Goal: Transaction & Acquisition: Purchase product/service

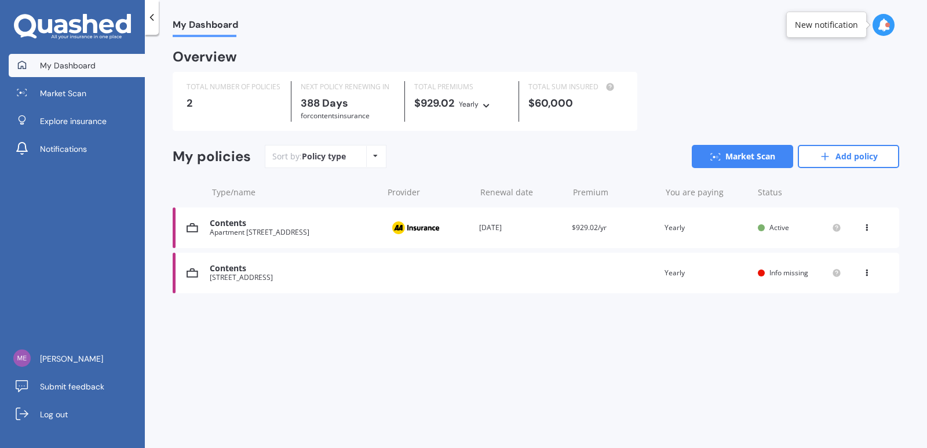
click at [186, 98] on div "2" at bounding box center [233, 103] width 95 height 12
click at [234, 103] on div "2" at bounding box center [233, 103] width 95 height 12
click at [373, 159] on icon at bounding box center [375, 155] width 5 height 7
click at [246, 173] on div "My policies Sort by: Policy type Policy type Alphabetical Date added Renewing n…" at bounding box center [536, 161] width 726 height 32
click at [236, 275] on div "[STREET_ADDRESS]" at bounding box center [293, 277] width 167 height 8
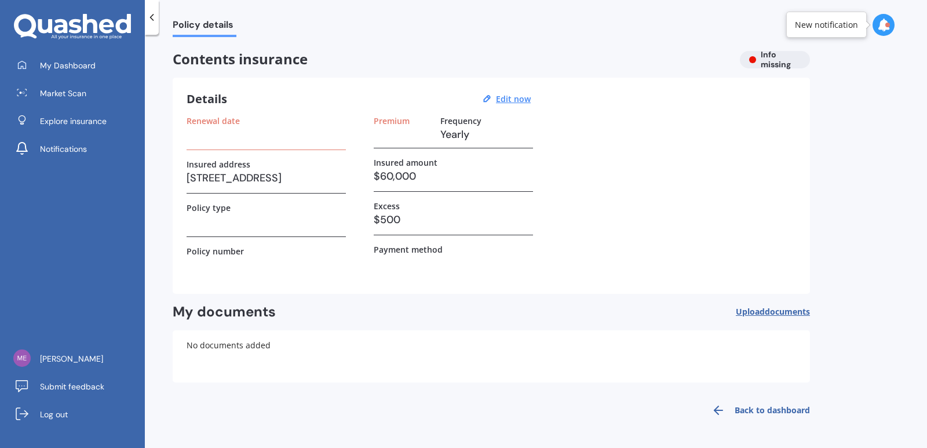
click at [766, 60] on div "Contents insurance Info missing" at bounding box center [491, 59] width 637 height 17
click at [199, 134] on h3 at bounding box center [265, 134] width 159 height 17
click at [203, 145] on div "Renewal date" at bounding box center [265, 133] width 159 height 34
click at [221, 132] on h3 at bounding box center [265, 134] width 159 height 17
click at [204, 114] on div "Details Edit now Renewal date Insured address [STREET_ADDRESS] Policy type Poli…" at bounding box center [491, 186] width 637 height 216
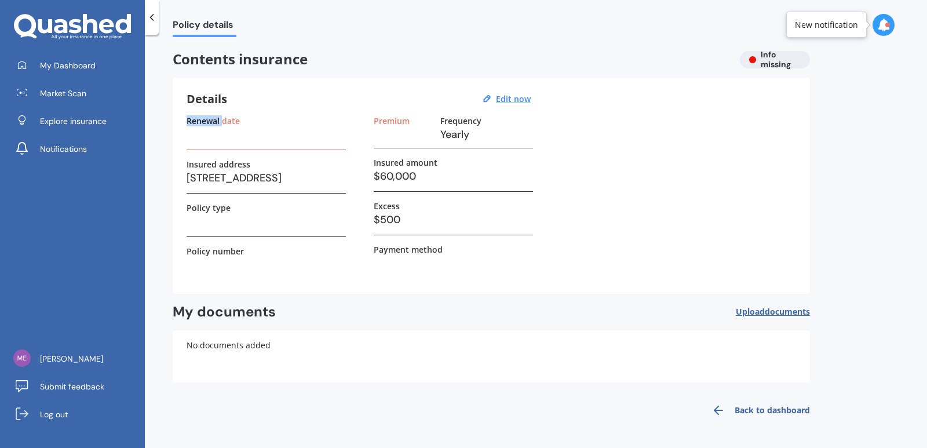
click at [204, 114] on div "Details Edit now Renewal date Insured address [STREET_ADDRESS] Policy type Poli…" at bounding box center [491, 186] width 637 height 216
click at [207, 98] on h3 "Details" at bounding box center [206, 99] width 41 height 15
click at [193, 148] on div "Renewal date" at bounding box center [265, 133] width 159 height 34
click at [515, 101] on u "Edit now" at bounding box center [513, 98] width 35 height 11
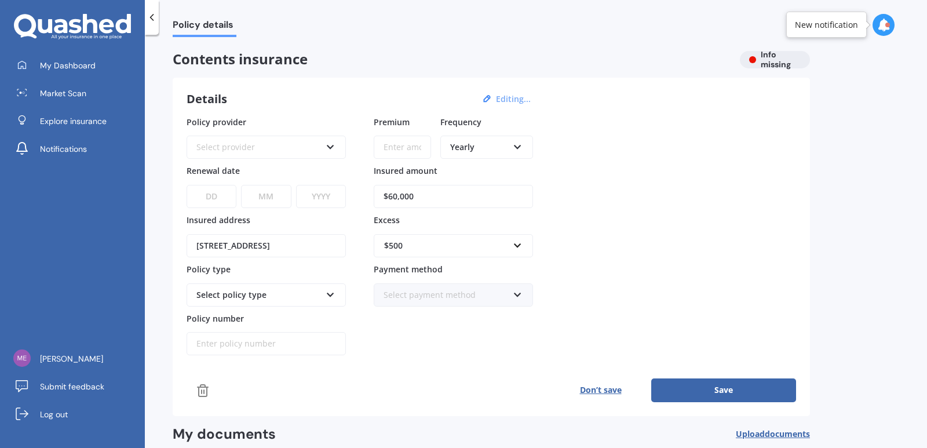
click at [328, 149] on icon at bounding box center [330, 145] width 10 height 8
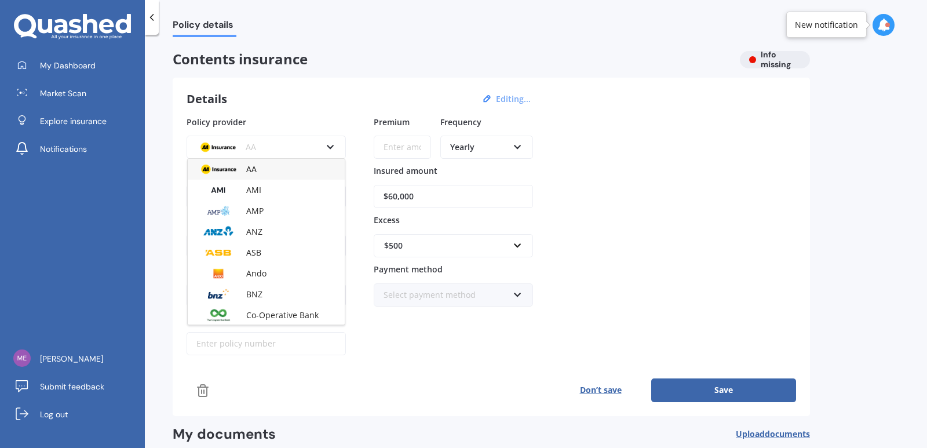
click at [502, 99] on button "Editing..." at bounding box center [513, 99] width 42 height 10
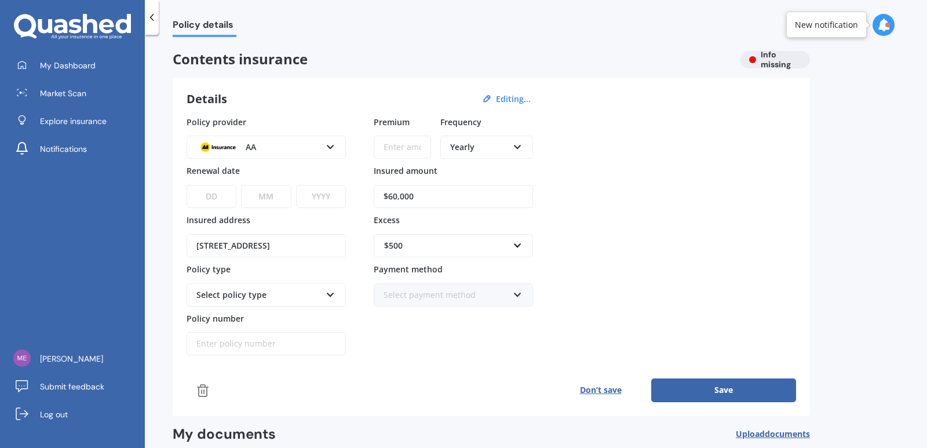
click at [595, 387] on button "Don’t save" at bounding box center [600, 389] width 101 height 23
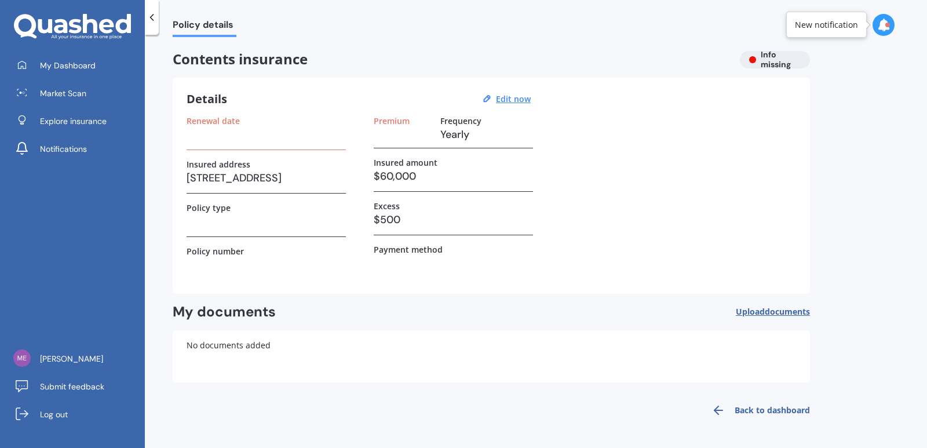
click at [771, 415] on link "Back to dashboard" at bounding box center [756, 410] width 105 height 28
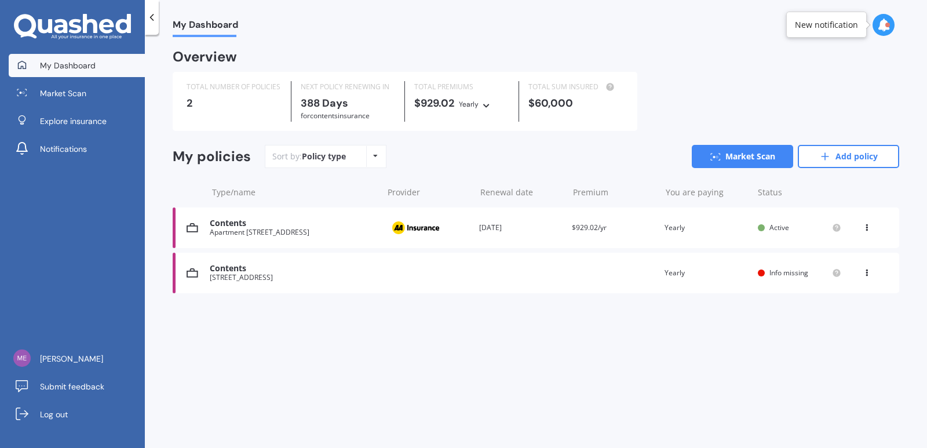
click at [221, 275] on div "[STREET_ADDRESS]" at bounding box center [293, 277] width 167 height 8
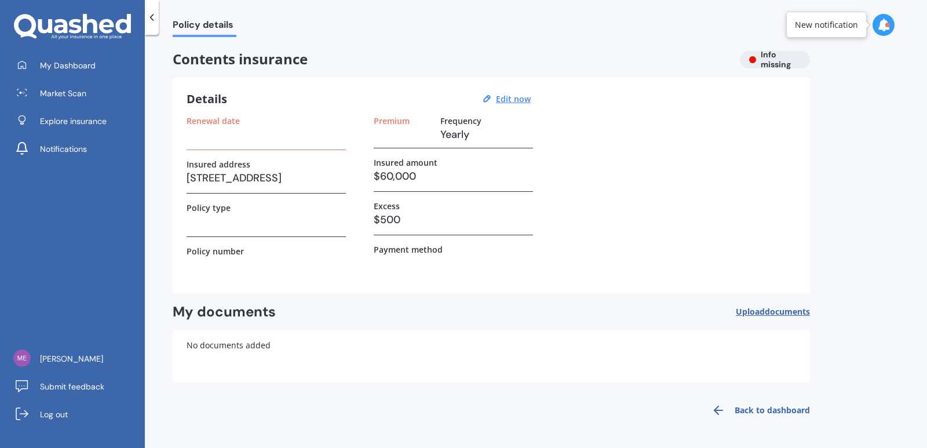
click at [200, 31] on span "Policy details" at bounding box center [205, 27] width 64 height 16
click at [761, 402] on link "Back to dashboard" at bounding box center [756, 410] width 105 height 28
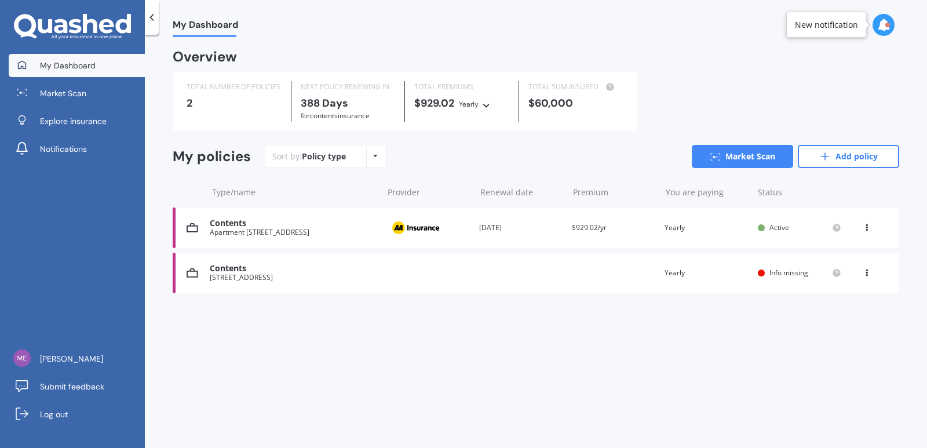
click at [868, 277] on div "View option View policy Delete" at bounding box center [867, 273] width 10 height 12
click at [830, 319] on div "Delete" at bounding box center [841, 317] width 115 height 23
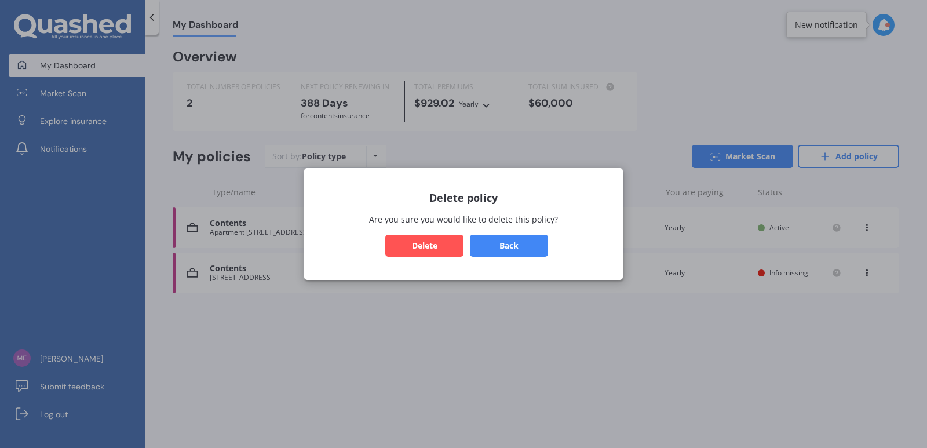
click at [427, 247] on button "Delete" at bounding box center [424, 246] width 78 height 22
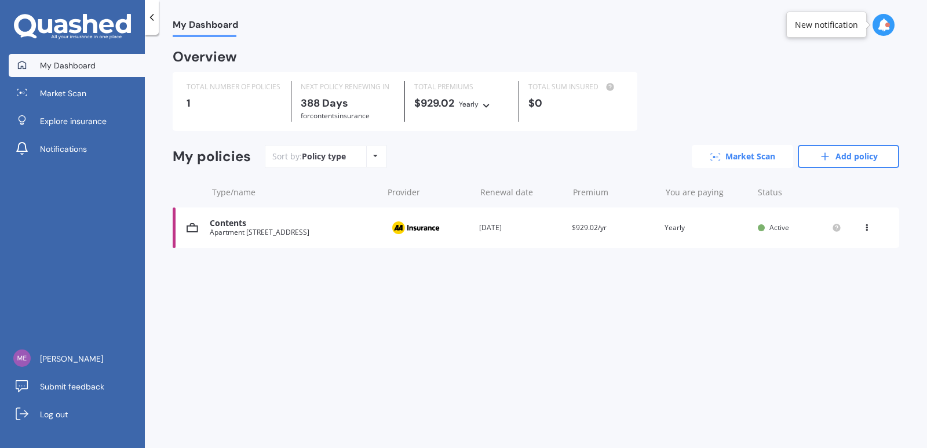
click at [752, 156] on link "Market Scan" at bounding box center [742, 156] width 101 height 23
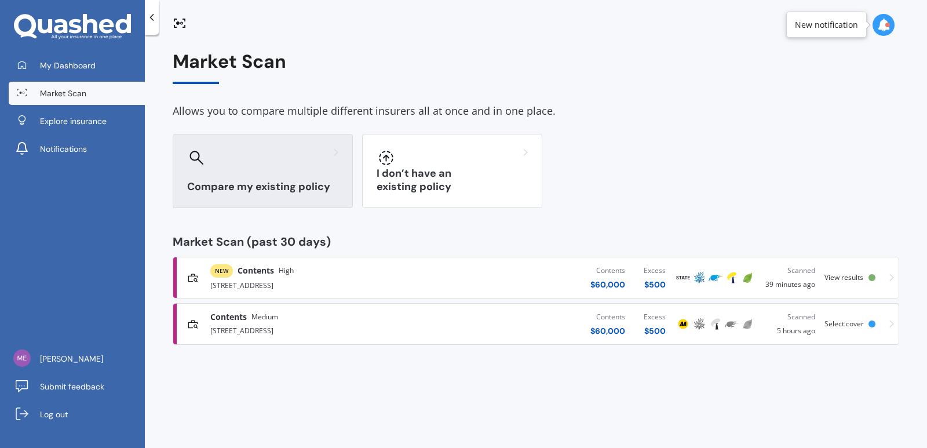
click at [267, 180] on h3 "Compare my existing policy" at bounding box center [262, 186] width 151 height 13
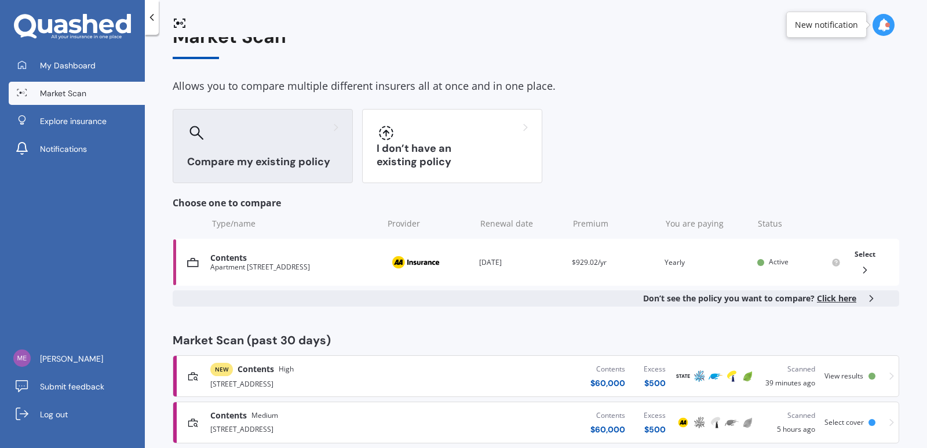
scroll to position [46, 0]
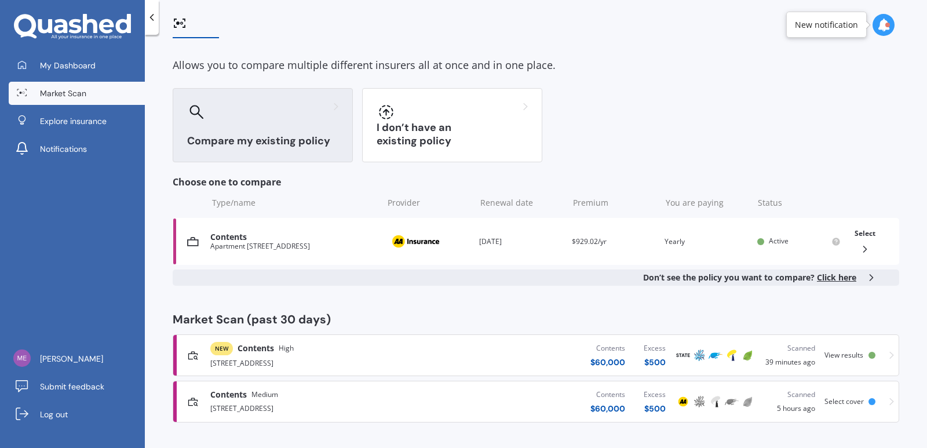
click at [283, 350] on span "High" at bounding box center [286, 348] width 15 height 12
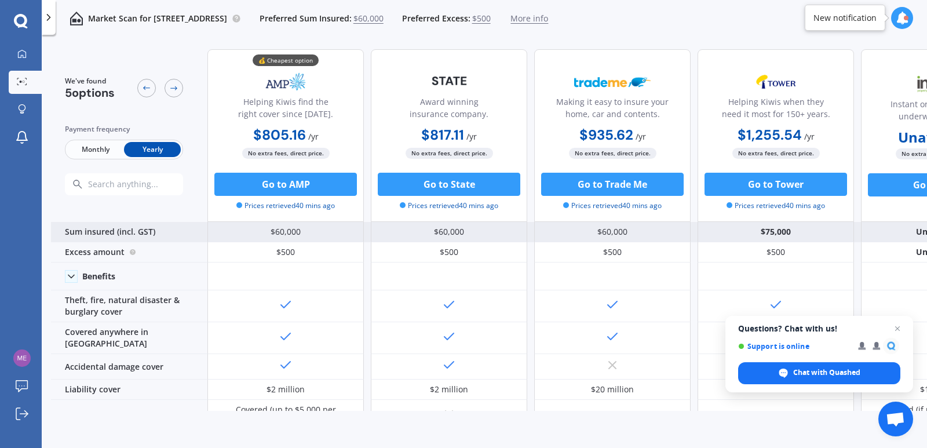
click at [780, 232] on div "$75,000" at bounding box center [775, 232] width 156 height 20
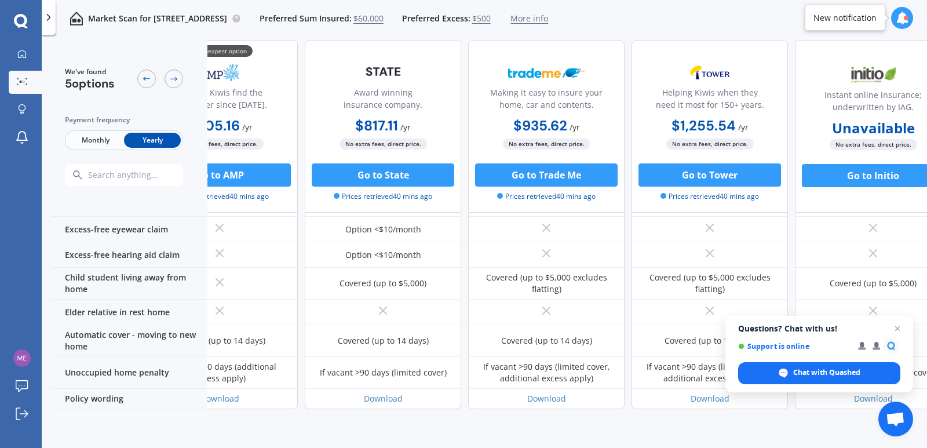
scroll to position [848, 64]
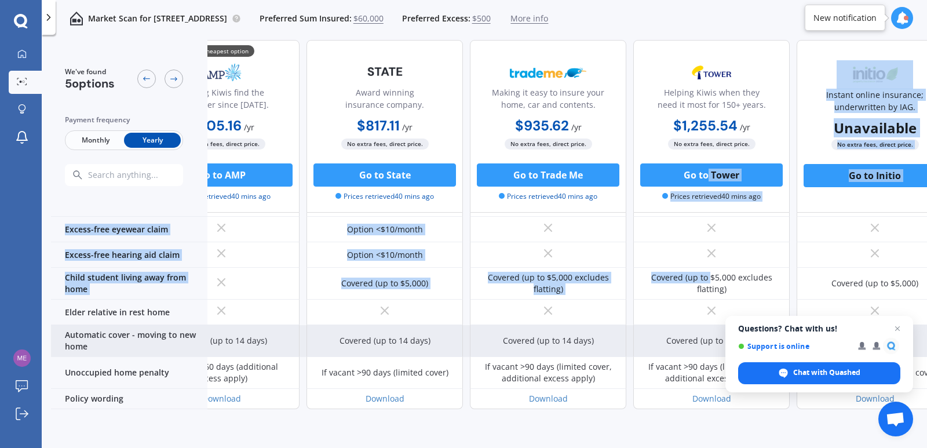
drag, startPoint x: 709, startPoint y: 222, endPoint x: 841, endPoint y: 285, distance: 145.8
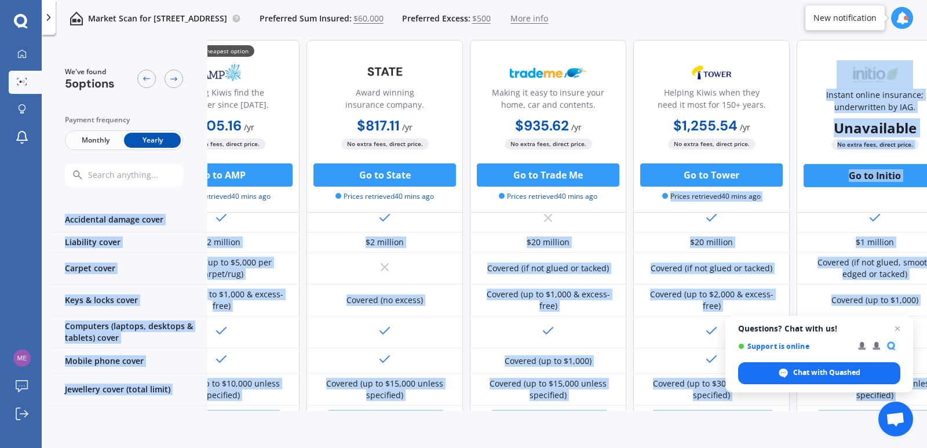
scroll to position [2, 64]
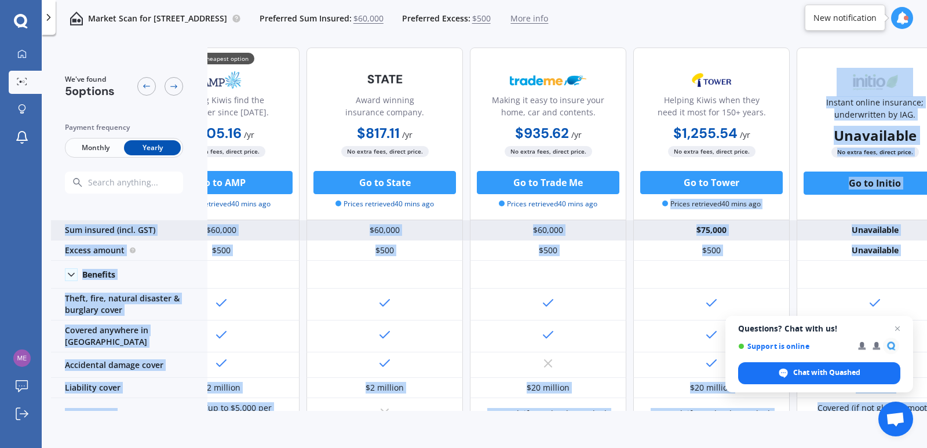
click at [702, 232] on div "$75,000" at bounding box center [711, 230] width 156 height 20
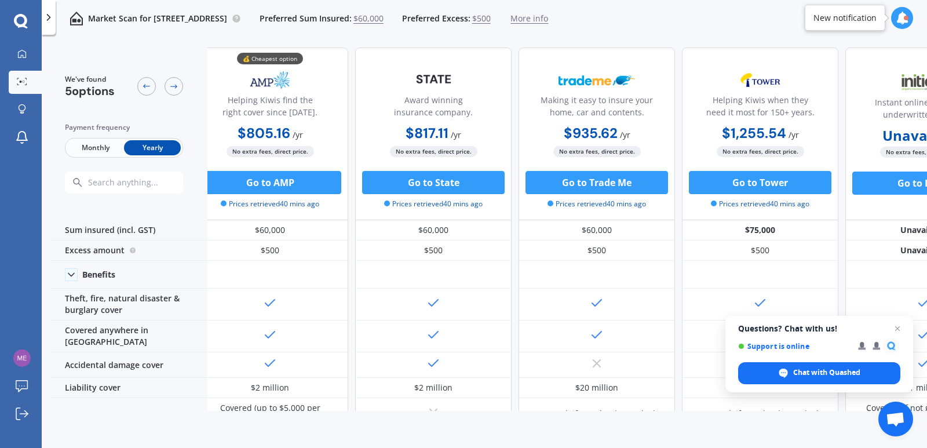
scroll to position [2, 0]
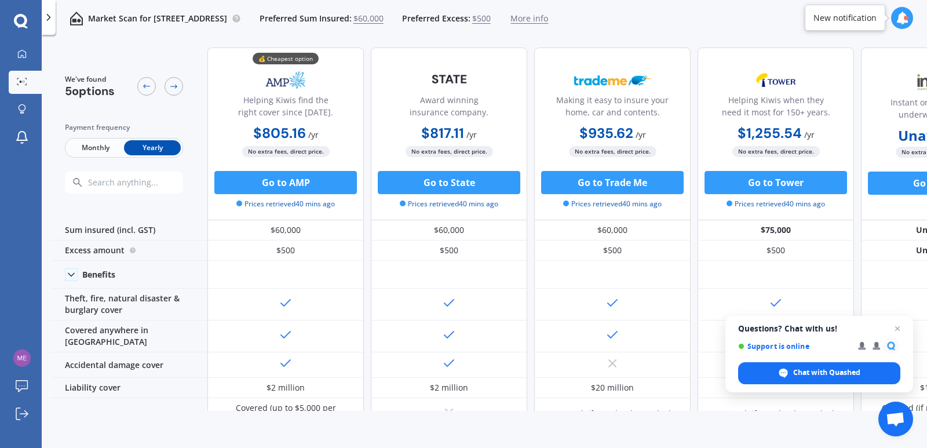
click at [383, 20] on span "$60,000" at bounding box center [368, 19] width 30 height 12
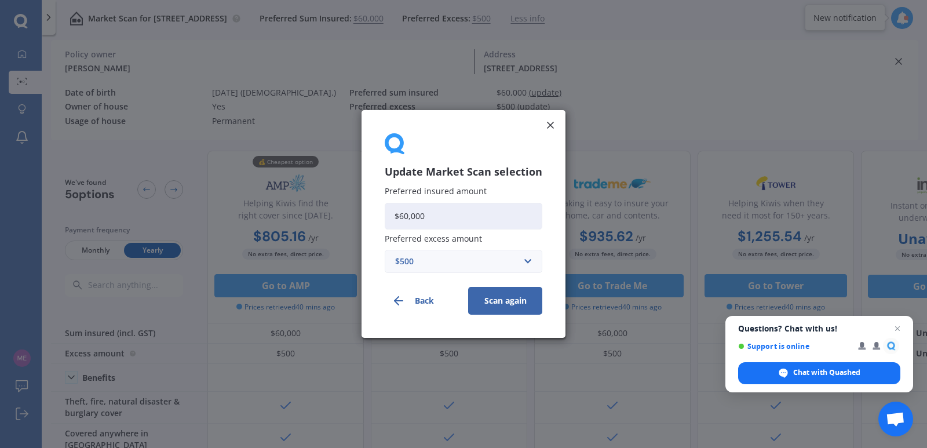
click at [510, 301] on button "Scan again" at bounding box center [505, 301] width 74 height 28
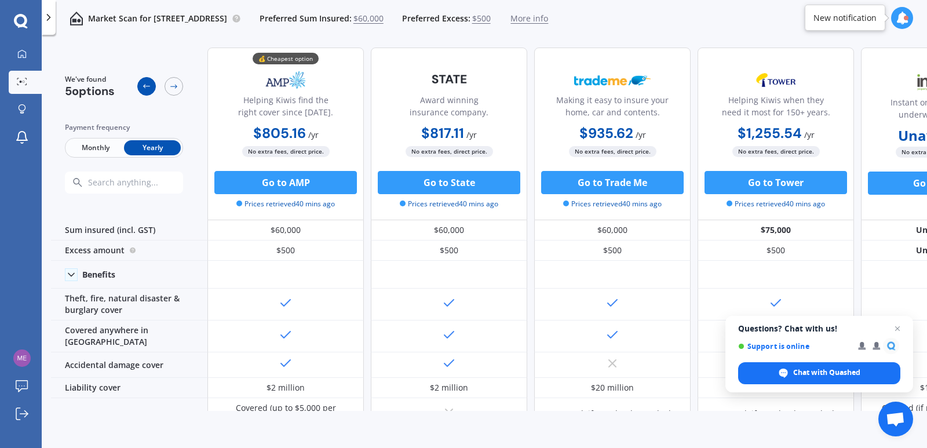
click at [145, 88] on icon at bounding box center [146, 86] width 9 height 9
click at [145, 90] on icon at bounding box center [146, 86] width 9 height 9
click at [152, 89] on div at bounding box center [146, 86] width 19 height 19
click at [147, 88] on icon at bounding box center [146, 86] width 9 height 9
click at [146, 86] on icon at bounding box center [146, 86] width 9 height 9
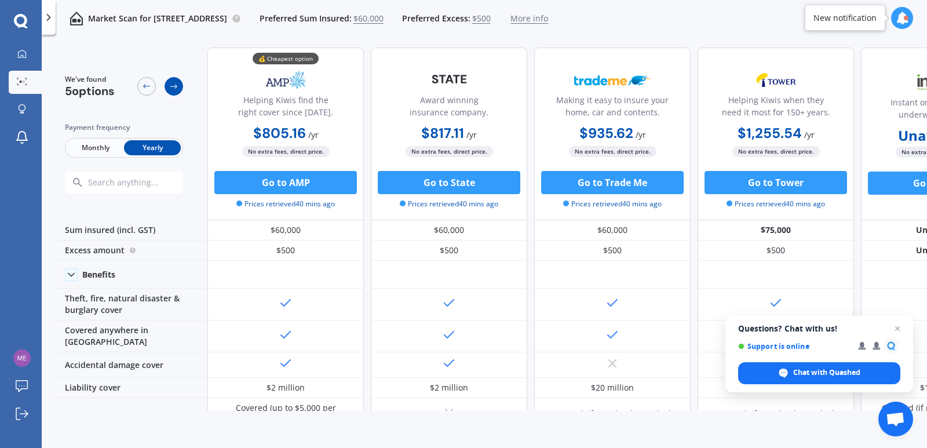
click at [172, 88] on icon at bounding box center [173, 86] width 9 height 9
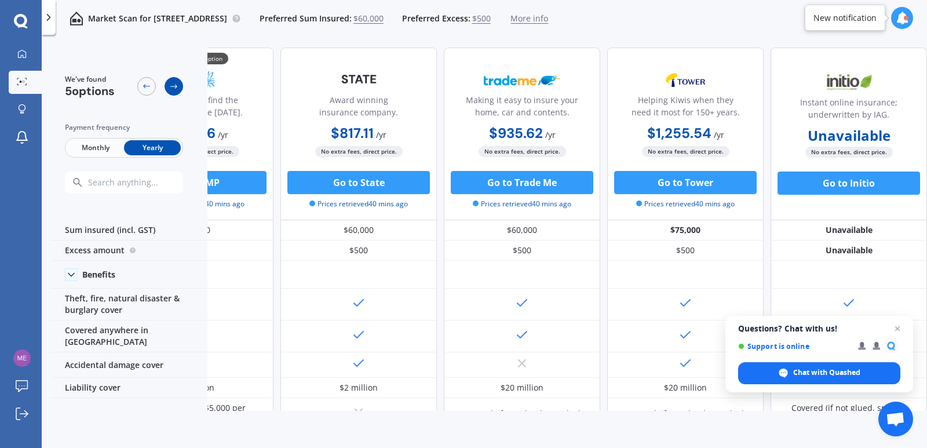
click at [172, 88] on icon at bounding box center [173, 86] width 9 height 9
click at [144, 86] on icon at bounding box center [146, 86] width 7 height 4
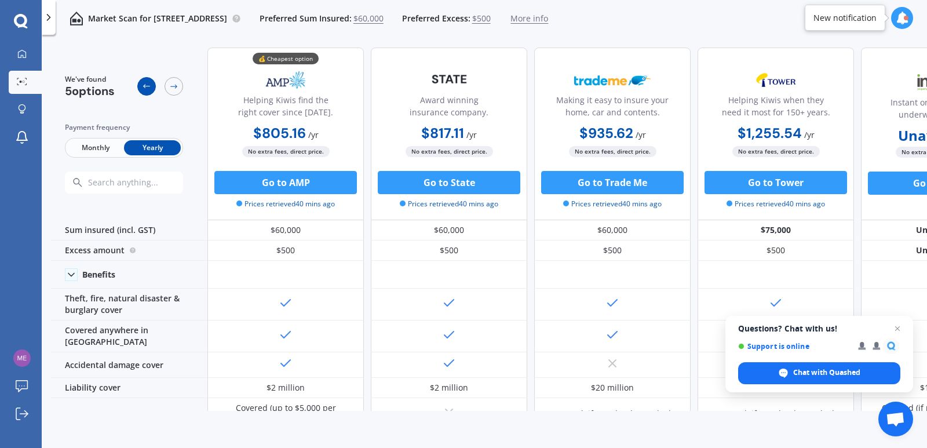
click at [144, 86] on icon at bounding box center [146, 86] width 7 height 4
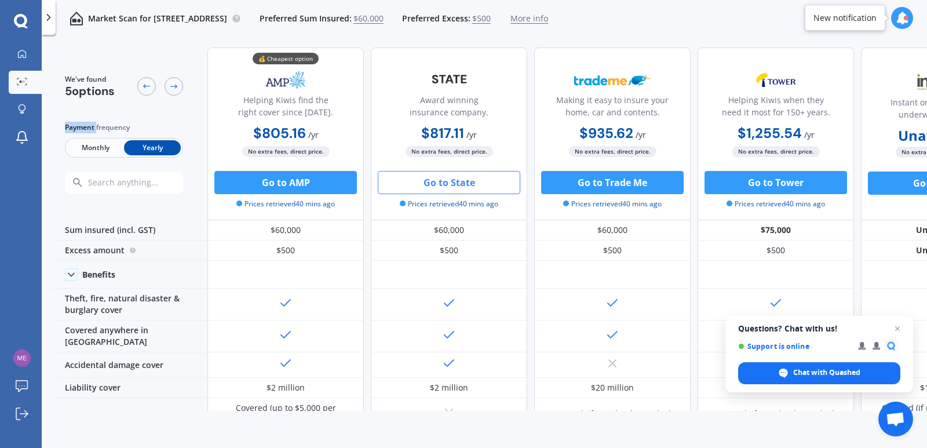
click at [444, 189] on button "Go to State" at bounding box center [449, 182] width 142 height 23
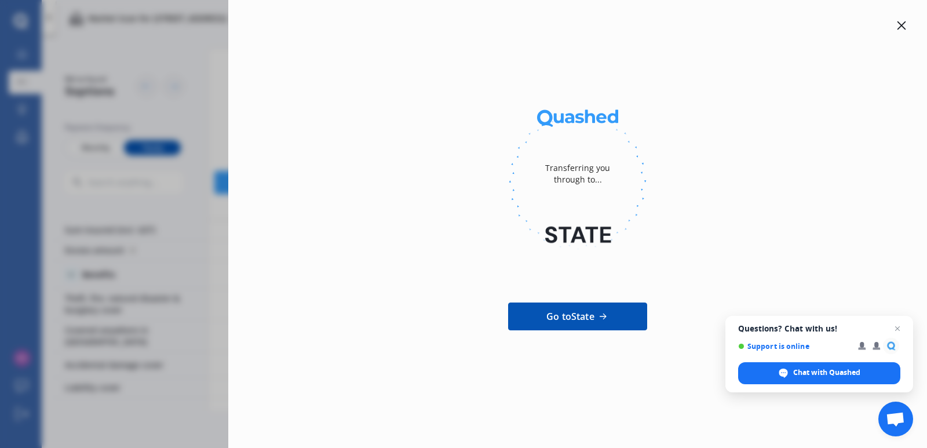
click at [403, 145] on div at bounding box center [577, 181] width 661 height 159
